Goal: Information Seeking & Learning: Learn about a topic

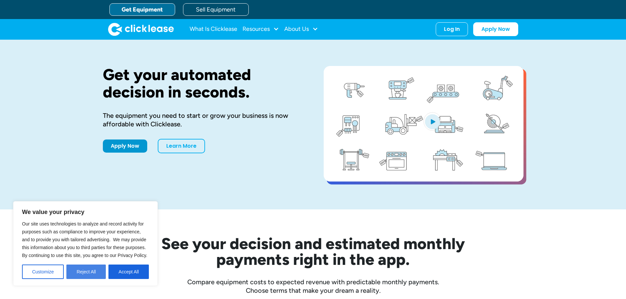
click at [76, 272] on button "Reject All" at bounding box center [85, 272] width 39 height 14
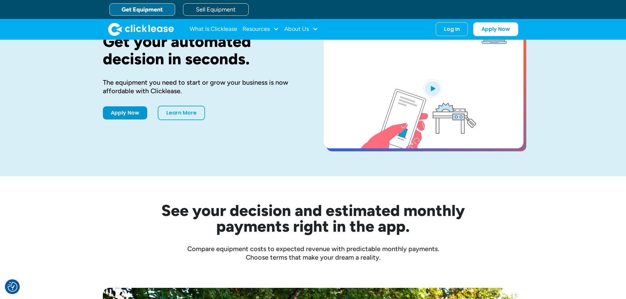
scroll to position [33, 0]
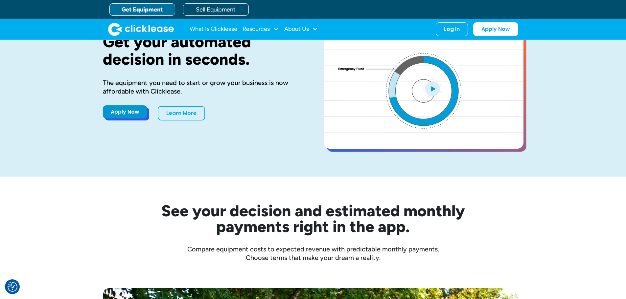
click at [131, 112] on link "Apply Now" at bounding box center [125, 112] width 44 height 13
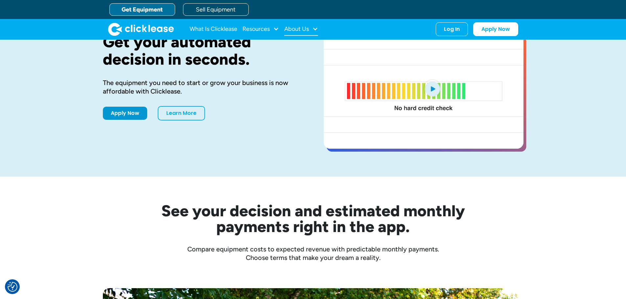
click at [292, 29] on div "About Us" at bounding box center [296, 29] width 25 height 0
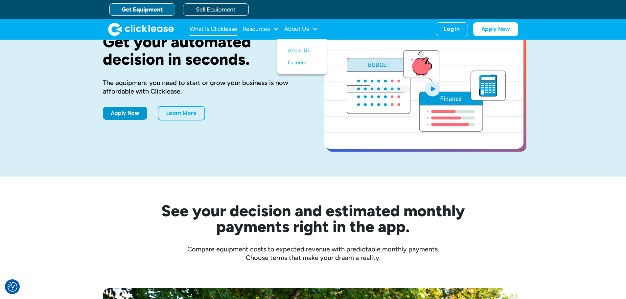
click at [207, 28] on link "What Is Clicklease" at bounding box center [214, 29] width 48 height 13
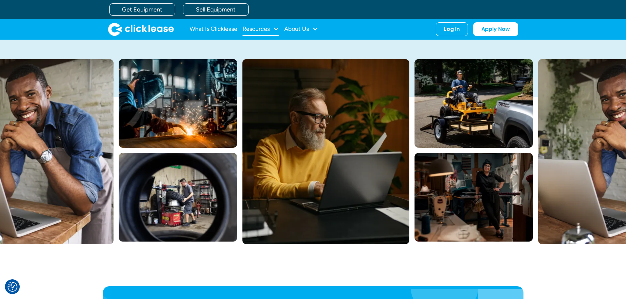
scroll to position [66, 0]
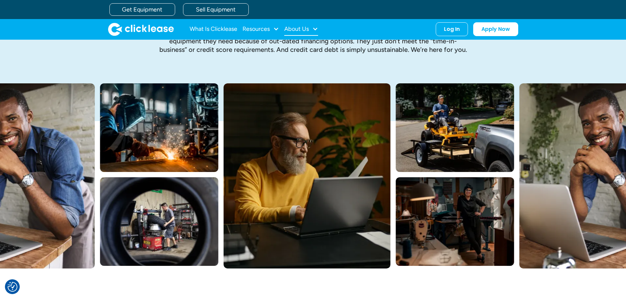
click at [307, 29] on div "About Us" at bounding box center [296, 29] width 25 height 0
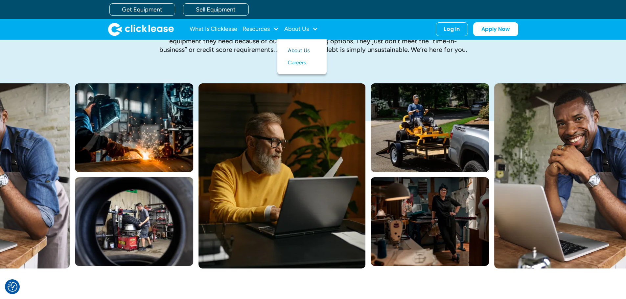
click at [298, 51] on link "About Us" at bounding box center [302, 51] width 28 height 12
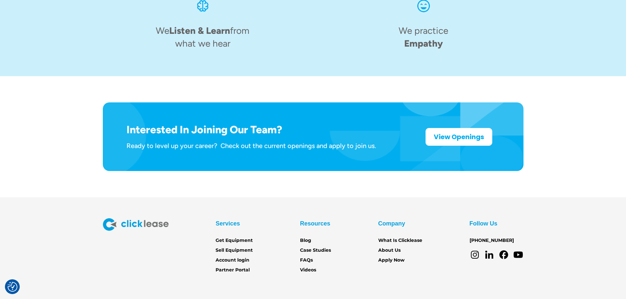
scroll to position [1023, 0]
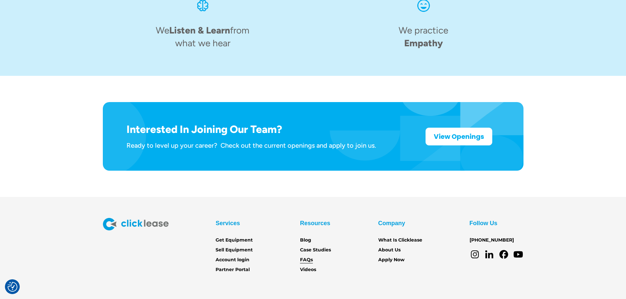
click at [311, 257] on link "FAQs" at bounding box center [306, 260] width 13 height 7
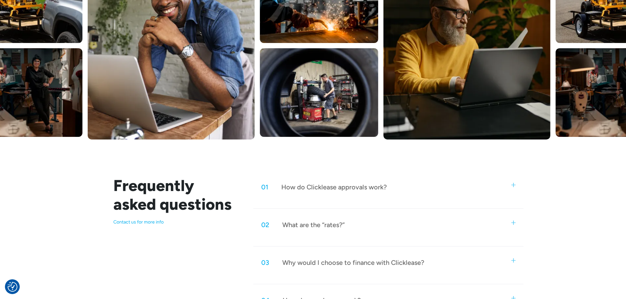
scroll to position [230, 0]
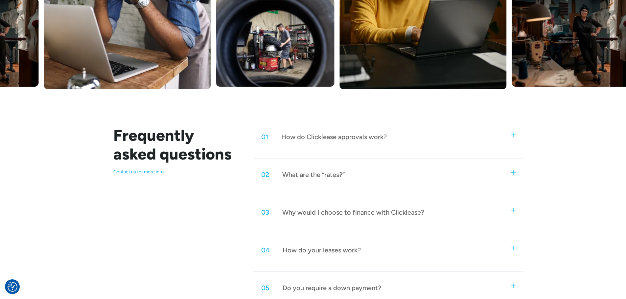
click at [355, 141] on div "How do Clicklease approvals work?" at bounding box center [334, 137] width 106 height 9
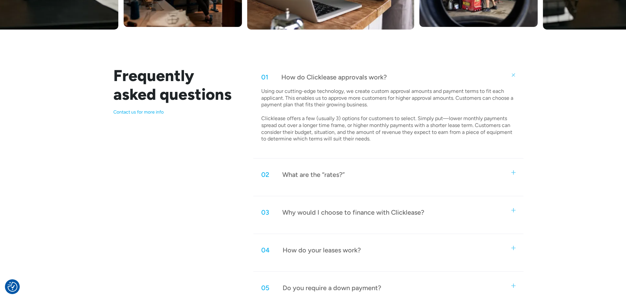
scroll to position [296, 0]
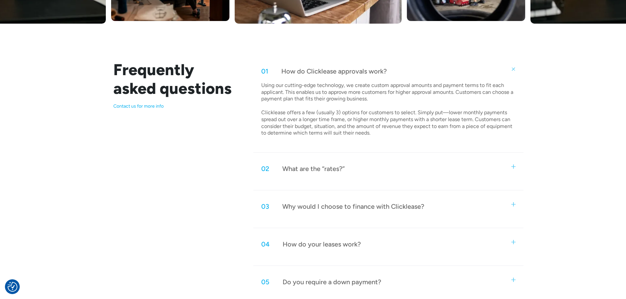
click at [325, 177] on div "02 What are the “rates?”" at bounding box center [388, 169] width 270 height 22
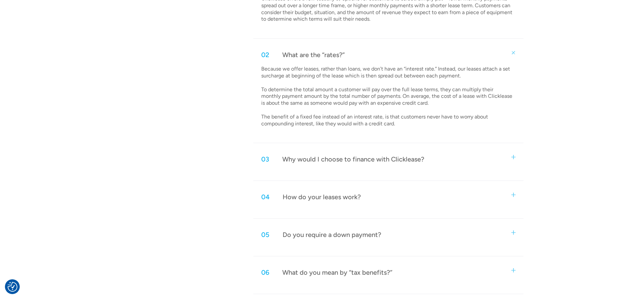
scroll to position [427, 0]
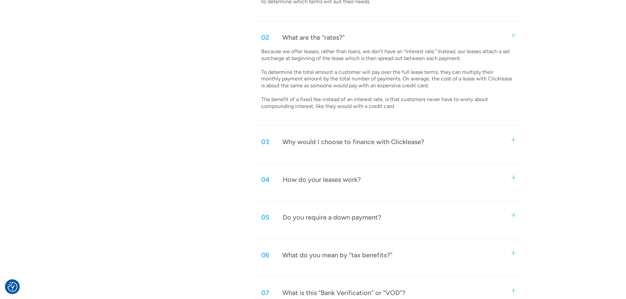
click at [309, 142] on div "Why would I choose to finance with Clicklease?" at bounding box center [353, 142] width 142 height 9
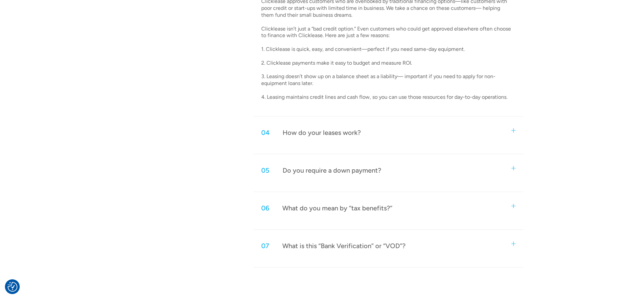
scroll to position [592, 0]
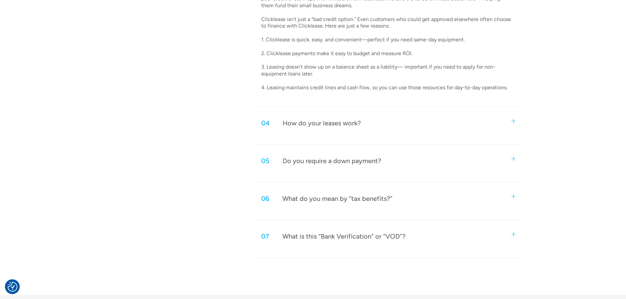
click at [326, 121] on div "How do your leases work?" at bounding box center [322, 123] width 78 height 9
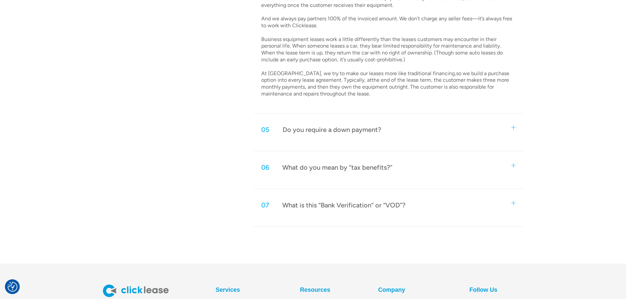
scroll to position [756, 0]
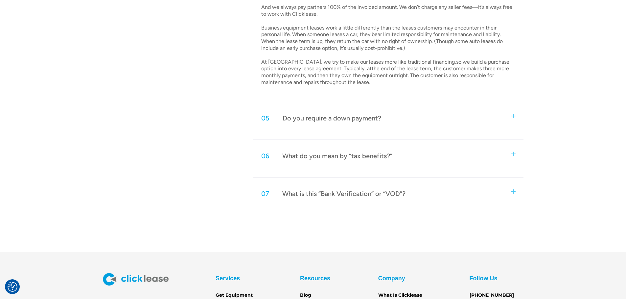
click at [299, 123] on div "05 Do you require a down payment?" at bounding box center [388, 119] width 270 height 22
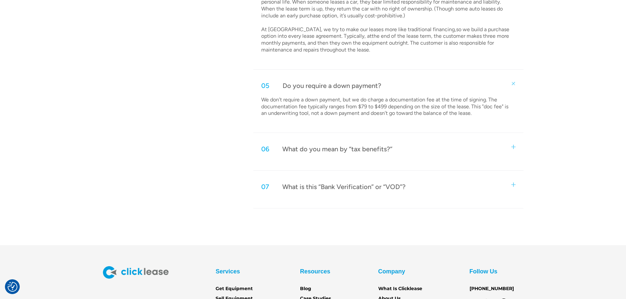
scroll to position [789, 0]
click at [299, 159] on div "06 What do you mean by “tax benefits?”" at bounding box center [388, 149] width 270 height 22
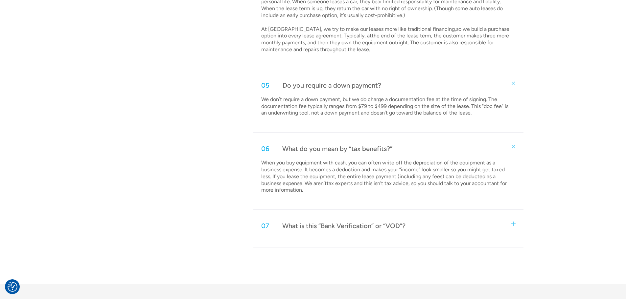
click at [294, 224] on div "What is this “Bank Verification” or “VOD”?" at bounding box center [343, 226] width 123 height 9
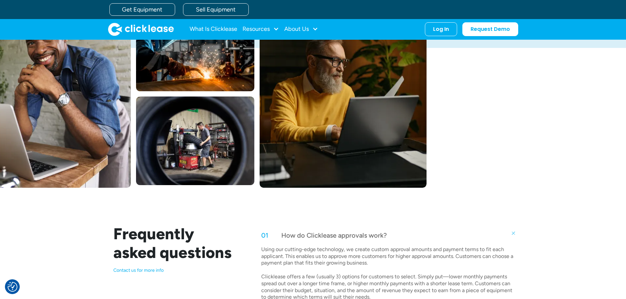
scroll to position [0, 0]
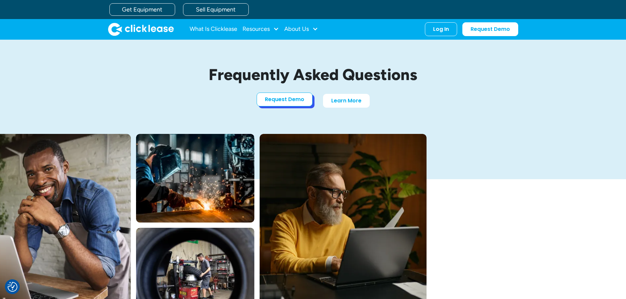
click at [280, 98] on link "Request Demo" at bounding box center [285, 100] width 56 height 14
